Goal: Task Accomplishment & Management: Use online tool/utility

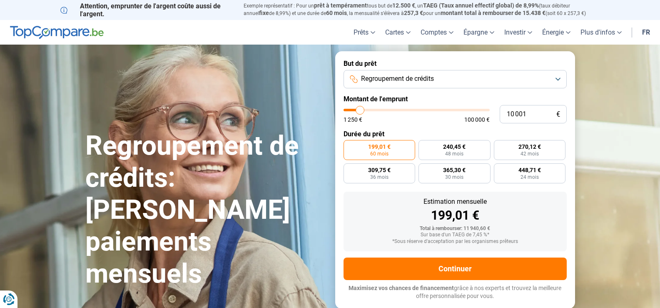
type input "13 000"
type input "13000"
type input "17 500"
type input "17500"
type input "23 500"
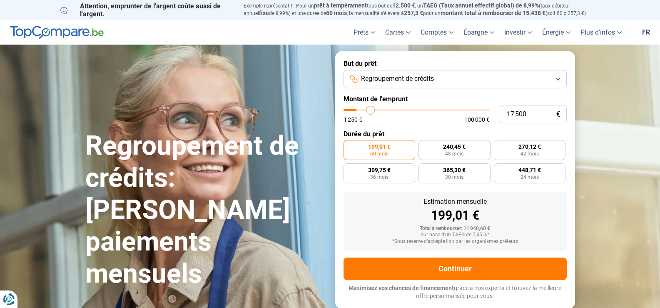
type input "23500"
type input "35 000"
type input "35000"
type input "43 000"
type input "43000"
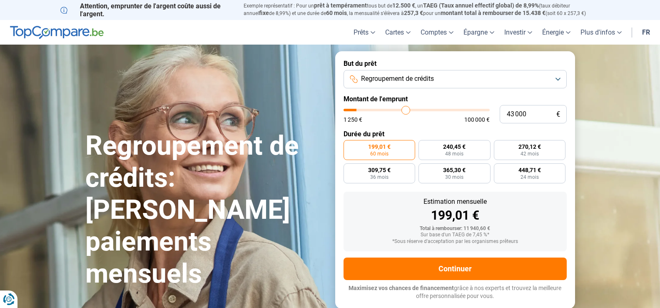
type input "50 250"
type input "50250"
type input "56 500"
type input "56500"
type input "63 750"
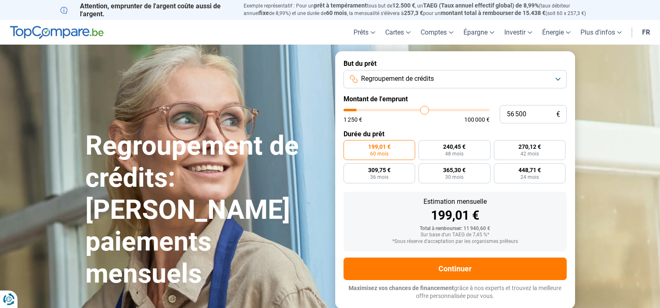
type input "63750"
type input "75 000"
type input "75000"
type input "79 500"
type input "79500"
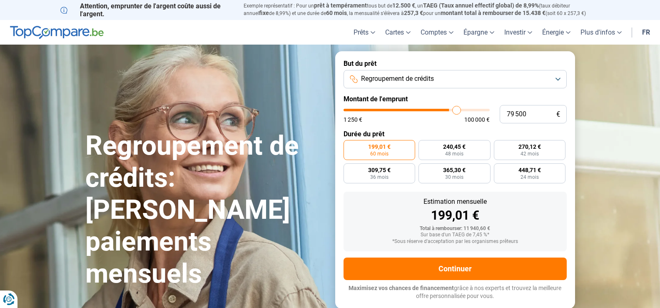
type input "84 500"
type input "84500"
type input "90 000"
type input "90000"
type input "94 250"
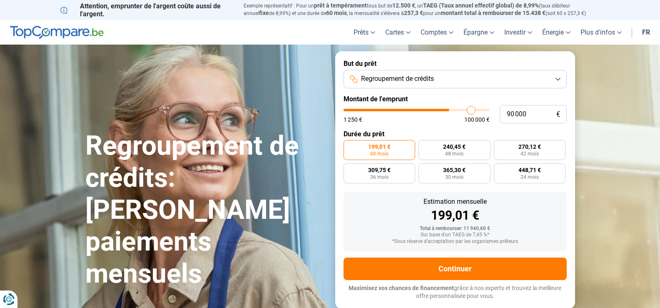
type input "94250"
type input "99 000"
type input "99000"
type input "100 000"
drag, startPoint x: 359, startPoint y: 110, endPoint x: 520, endPoint y: 108, distance: 160.4
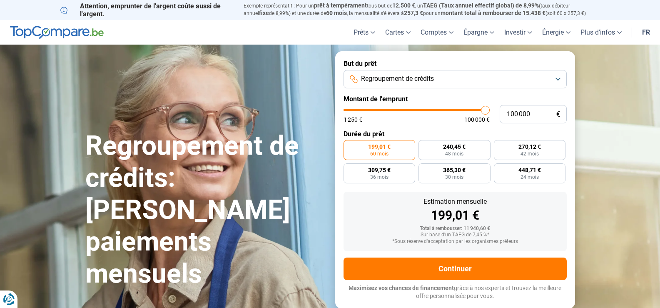
type input "100000"
click at [490, 109] on input "range" at bounding box center [417, 110] width 146 height 2
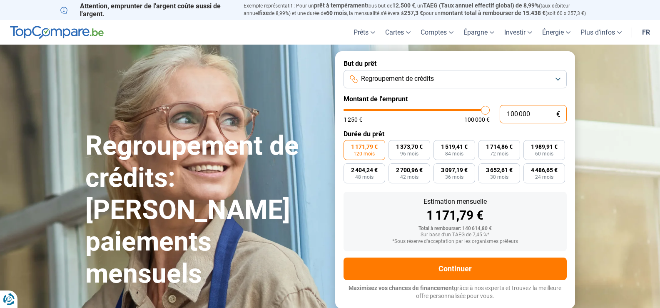
drag, startPoint x: 530, startPoint y: 112, endPoint x: 540, endPoint y: 117, distance: 10.6
click at [531, 113] on input "100 000" at bounding box center [533, 114] width 67 height 18
drag, startPoint x: 523, startPoint y: 113, endPoint x: 479, endPoint y: 112, distance: 44.6
click at [479, 112] on div "100 000 € 1 250 € 100 000 €" at bounding box center [455, 114] width 223 height 18
click at [540, 109] on input "100 000" at bounding box center [533, 114] width 67 height 18
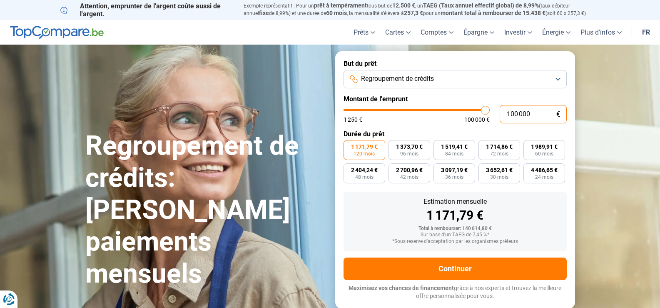
drag, startPoint x: 540, startPoint y: 110, endPoint x: 512, endPoint y: 113, distance: 28.1
click at [512, 113] on input "100 000" at bounding box center [533, 114] width 67 height 18
type input "17"
type input "1250"
type input "174"
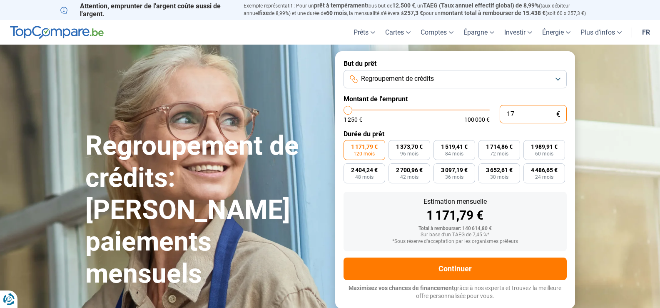
type input "1250"
type input "1 740"
type input "1750"
type input "17 400"
type input "17500"
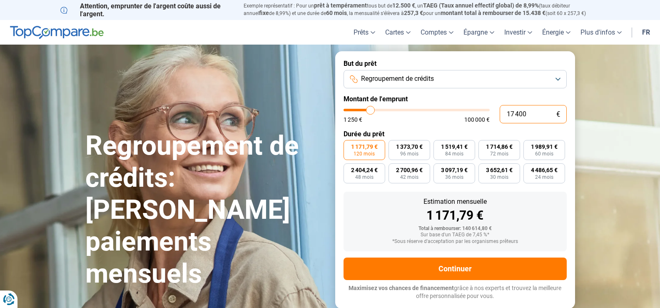
type input "174 000"
type input "100000"
type input "100 000"
type input "100000"
